Goal: Navigation & Orientation: Find specific page/section

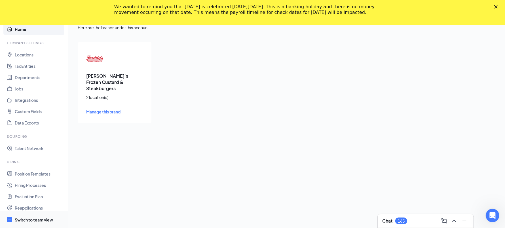
click at [39, 218] on div "Switch to team view" at bounding box center [34, 220] width 38 height 6
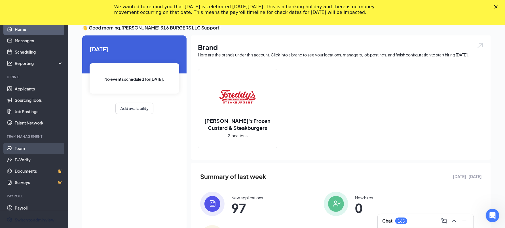
click at [27, 149] on link "Team" at bounding box center [39, 148] width 48 height 11
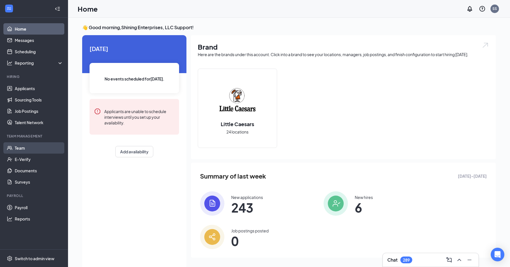
click at [26, 146] on link "Team" at bounding box center [39, 147] width 48 height 11
